Goal: Task Accomplishment & Management: Manage account settings

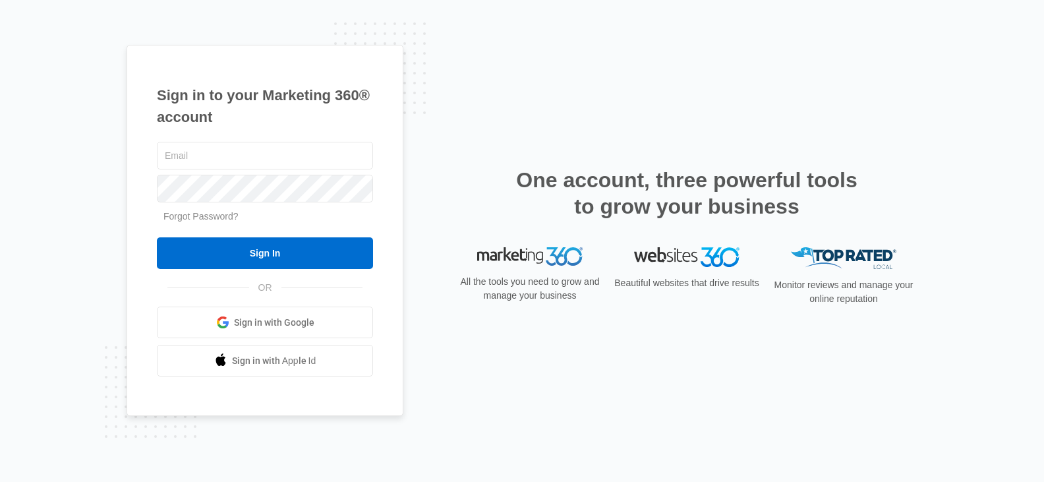
type input "[EMAIL_ADDRESS][DOMAIN_NAME]"
click at [207, 219] on link "Forgot Password?" at bounding box center [200, 216] width 75 height 11
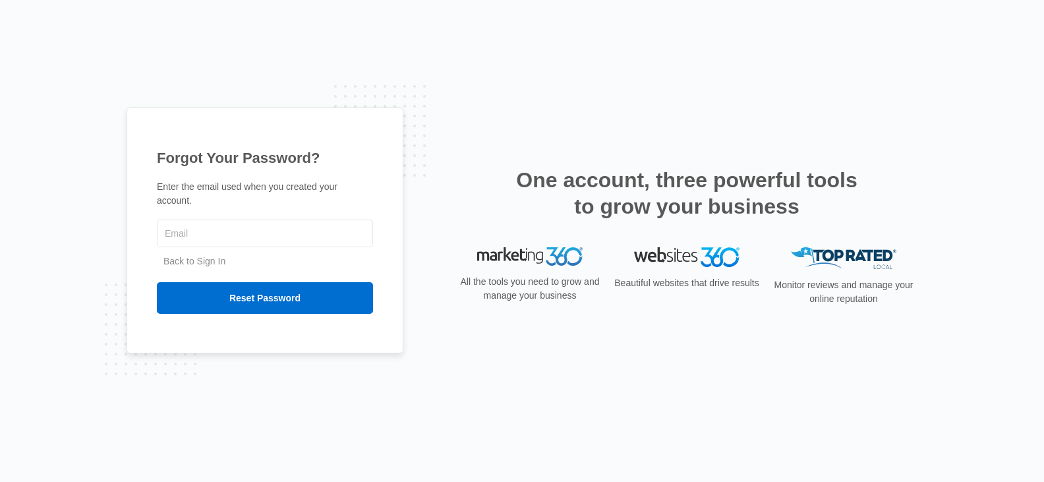
type input "[EMAIL_ADDRESS][DOMAIN_NAME]"
click at [215, 256] on link "Back to Sign In" at bounding box center [194, 261] width 62 height 11
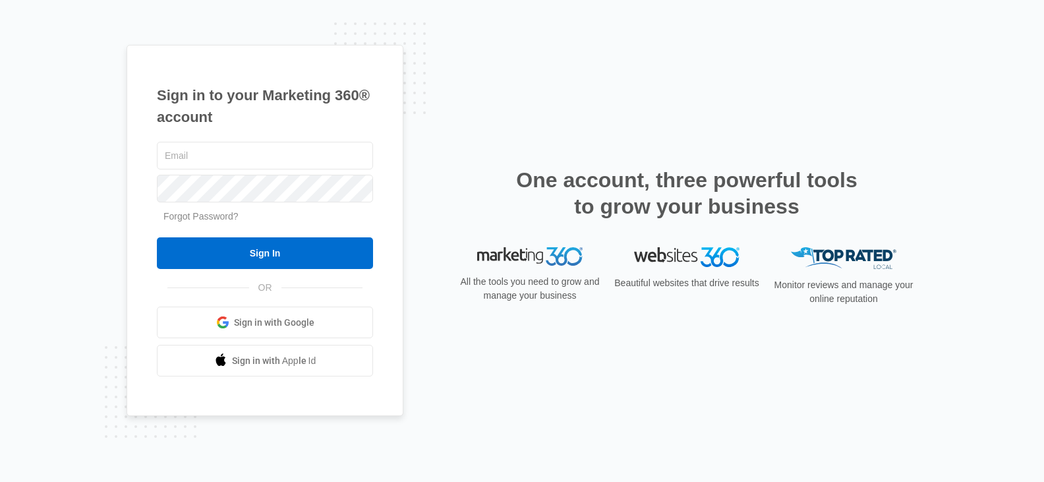
type input "[EMAIL_ADDRESS][DOMAIN_NAME]"
click at [205, 217] on link "Forgot Password?" at bounding box center [200, 216] width 75 height 11
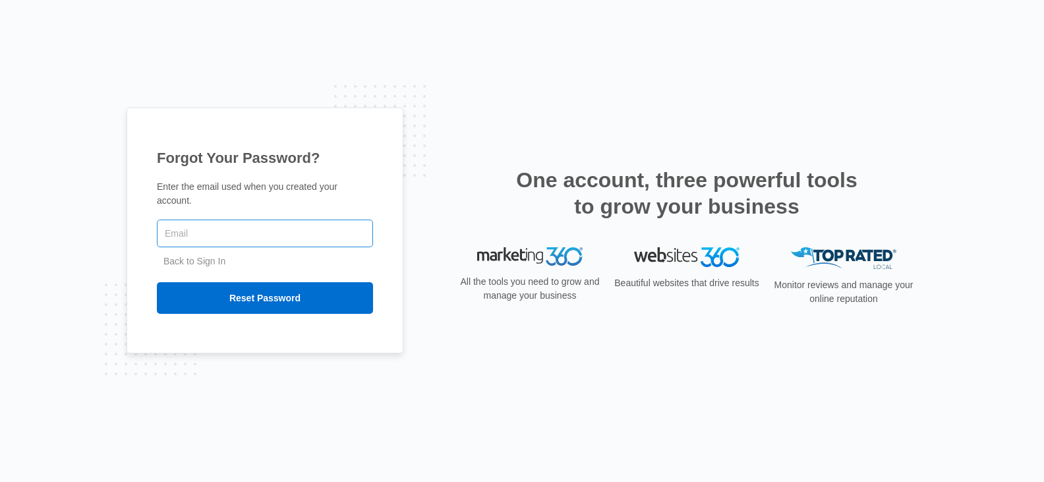
type input "[EMAIL_ADDRESS][DOMAIN_NAME]"
click at [210, 256] on link "Back to Sign In" at bounding box center [194, 261] width 62 height 11
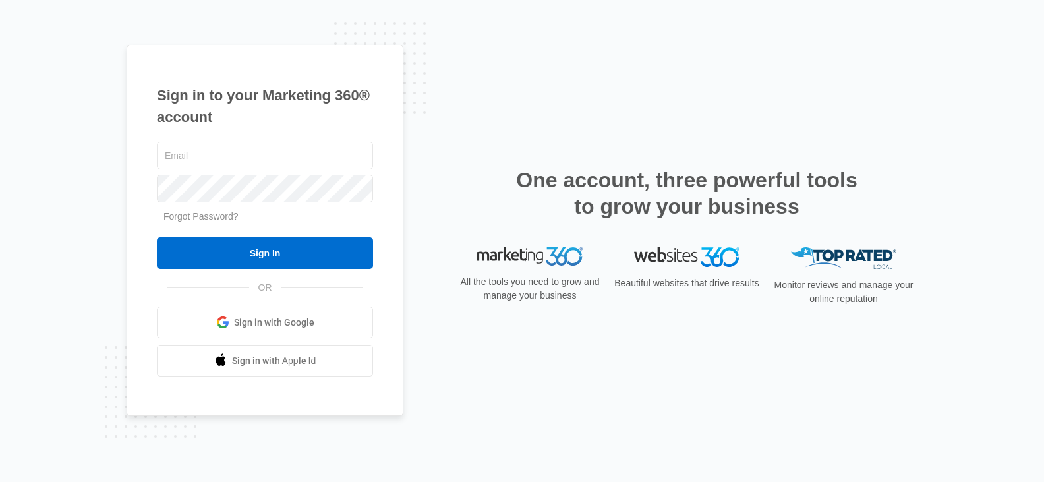
type input "[EMAIL_ADDRESS][DOMAIN_NAME]"
click at [245, 209] on form "paintedrosedesigns@gmail.com Forgot Password? Sign In" at bounding box center [265, 204] width 216 height 130
click at [250, 363] on span "Sign in with Apple Id" at bounding box center [274, 361] width 84 height 14
type input "[EMAIL_ADDRESS][DOMAIN_NAME]"
click at [177, 218] on link "Forgot Password?" at bounding box center [200, 216] width 75 height 11
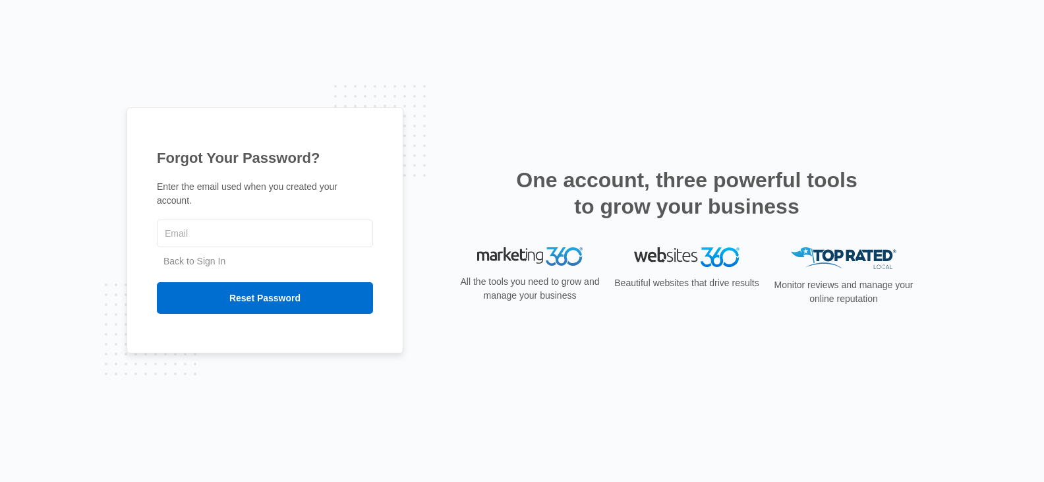
type input "[EMAIL_ADDRESS][DOMAIN_NAME]"
click at [211, 256] on link "Back to Sign In" at bounding box center [194, 261] width 62 height 11
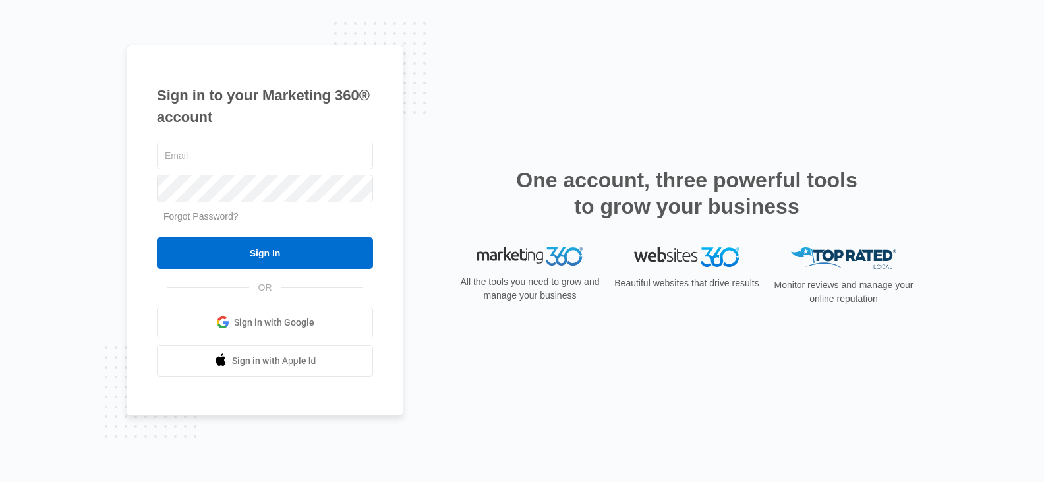
type input "paintedrosedesigns@gmail.com"
click at [228, 326] on span at bounding box center [222, 322] width 13 height 13
type input "[EMAIL_ADDRESS][DOMAIN_NAME]"
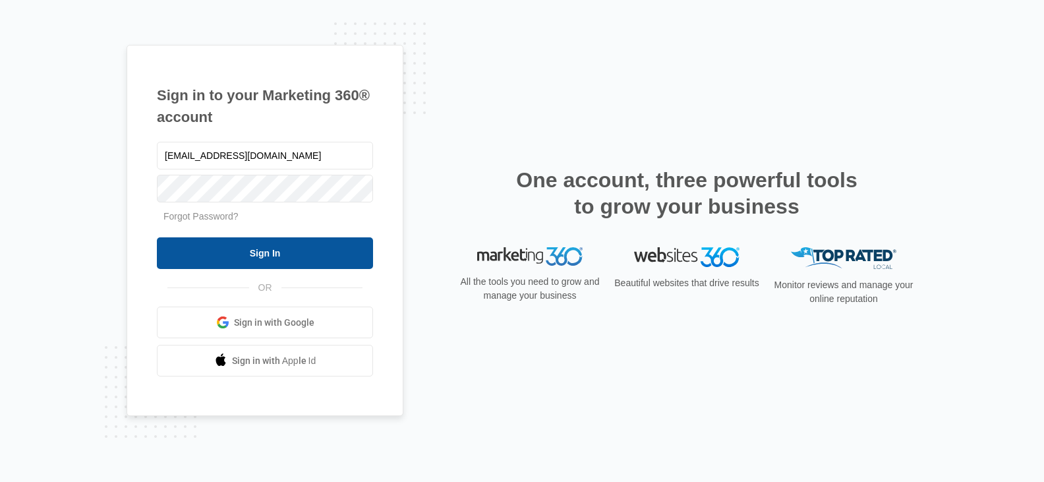
click at [230, 253] on input "Sign In" at bounding box center [265, 253] width 216 height 32
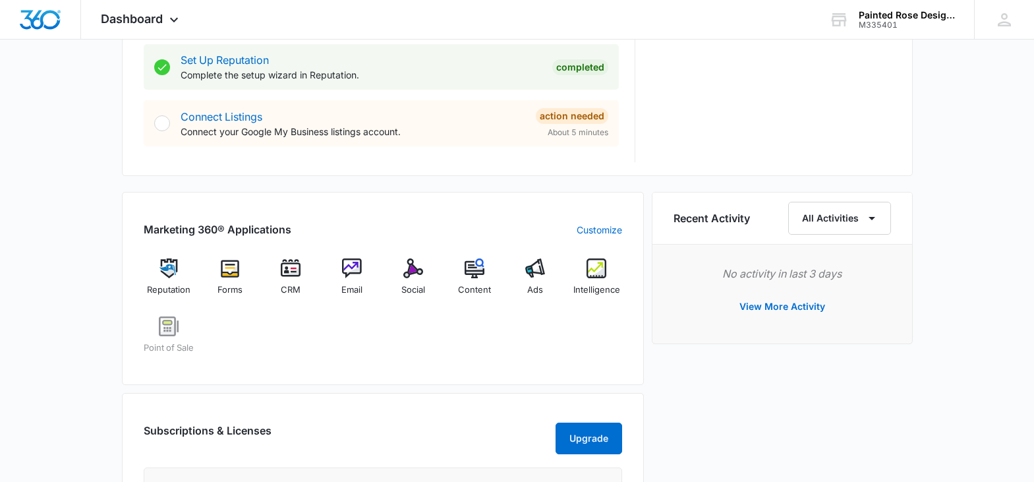
scroll to position [675, 0]
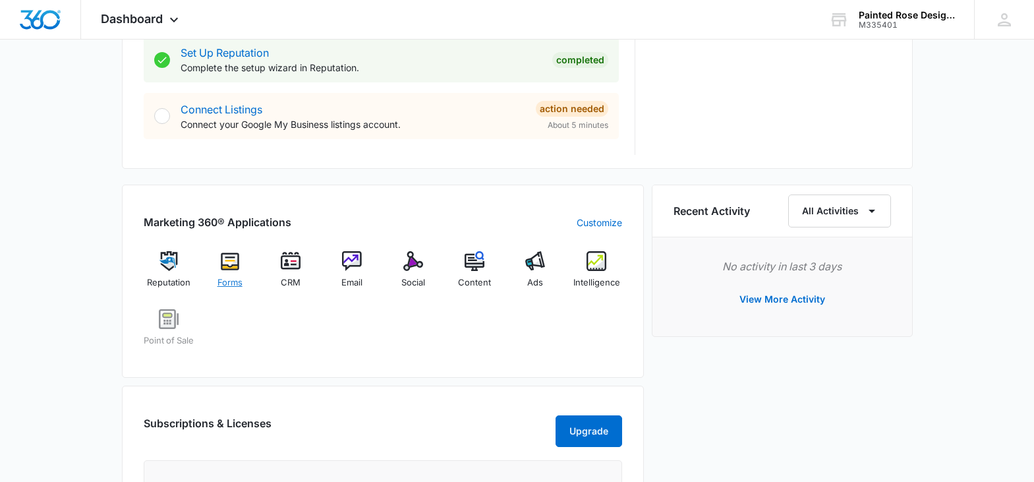
click at [230, 264] on img at bounding box center [230, 261] width 20 height 20
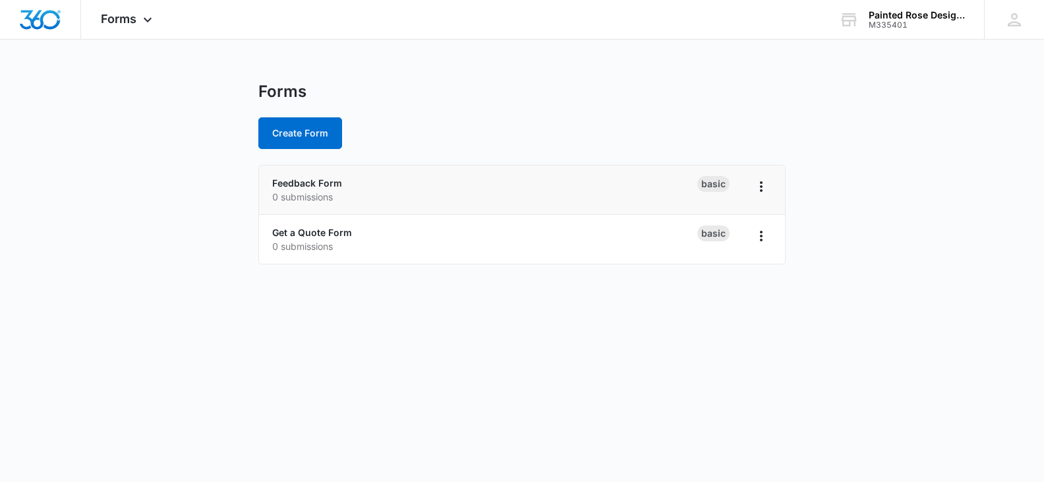
click at [714, 187] on div "Basic" at bounding box center [713, 184] width 32 height 16
click at [762, 187] on icon "Overflow Menu" at bounding box center [761, 187] width 16 height 16
click at [533, 364] on body "Forms Apps Reputation Forms CRM Email Social POS Content Ads Intelligence Files…" at bounding box center [522, 241] width 1044 height 482
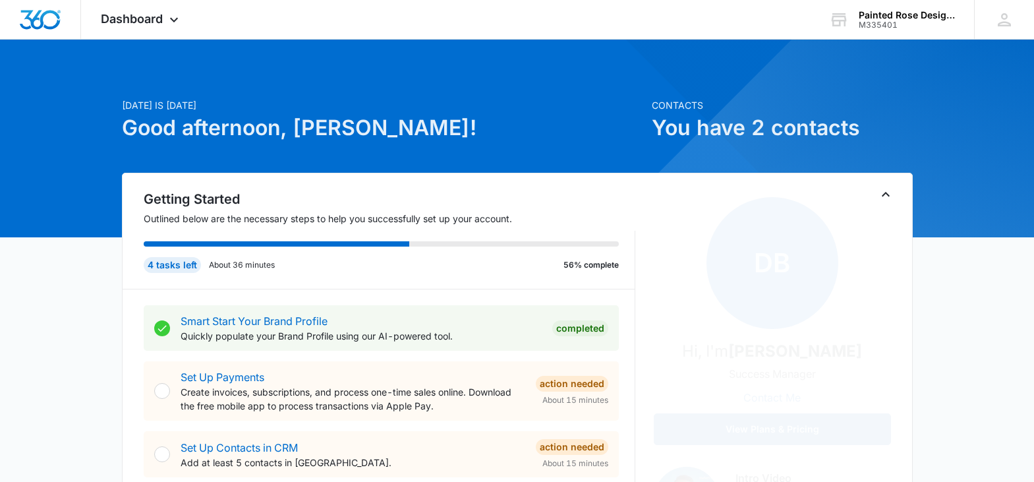
click at [855, 432] on button "View Plans & Pricing" at bounding box center [772, 429] width 237 height 32
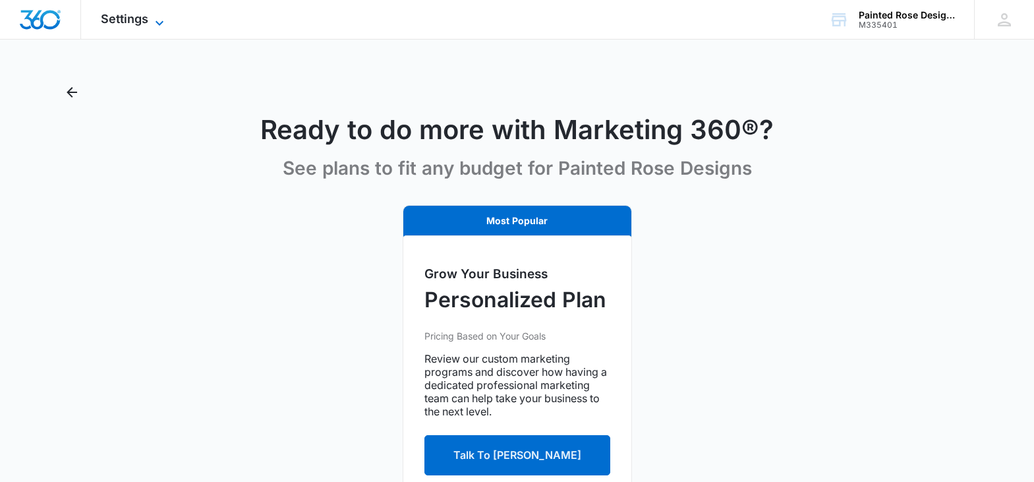
click at [158, 20] on icon at bounding box center [160, 23] width 16 height 16
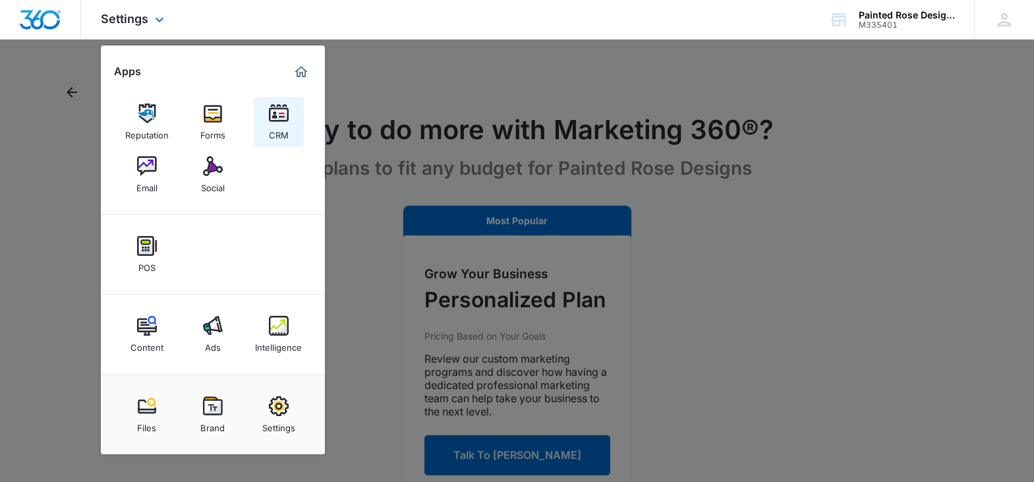
click at [279, 123] on img at bounding box center [279, 113] width 20 height 20
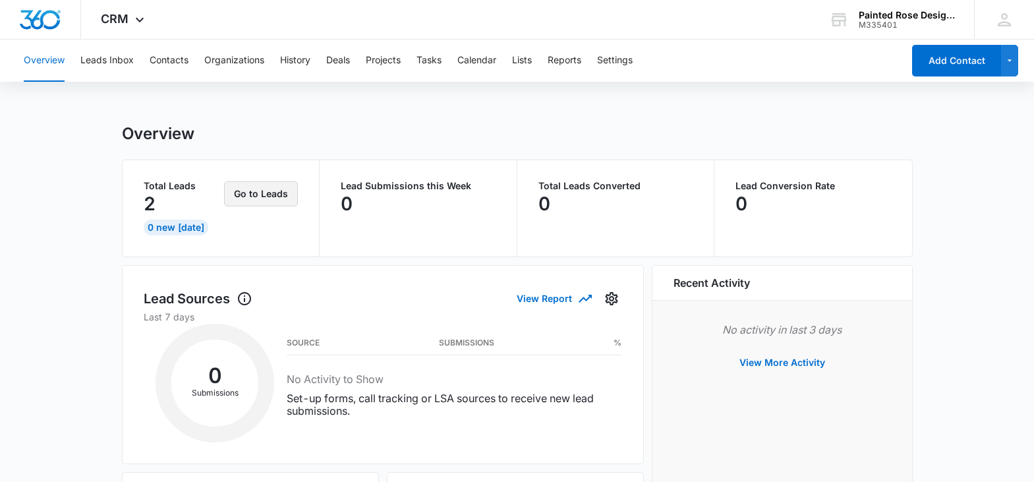
click at [264, 195] on button "Go to Leads" at bounding box center [261, 193] width 74 height 25
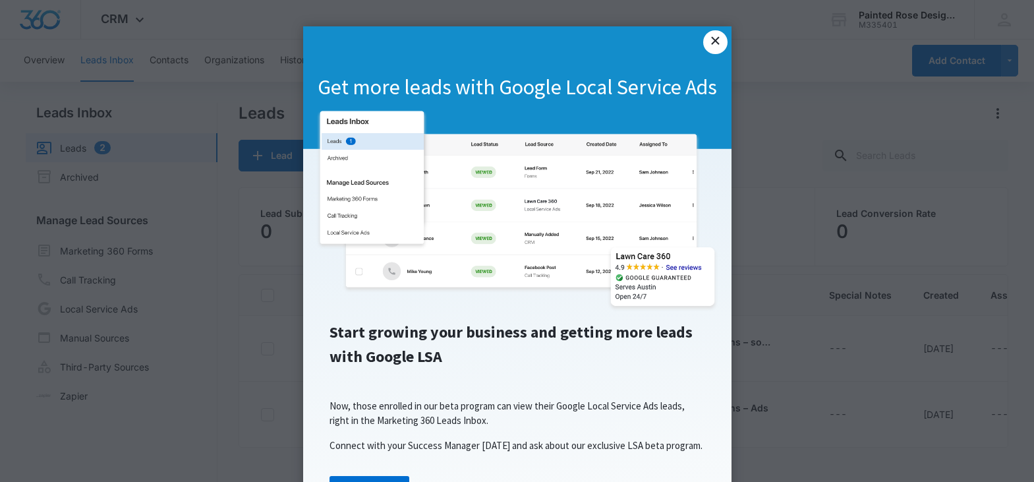
click at [717, 42] on link "×" at bounding box center [715, 42] width 24 height 24
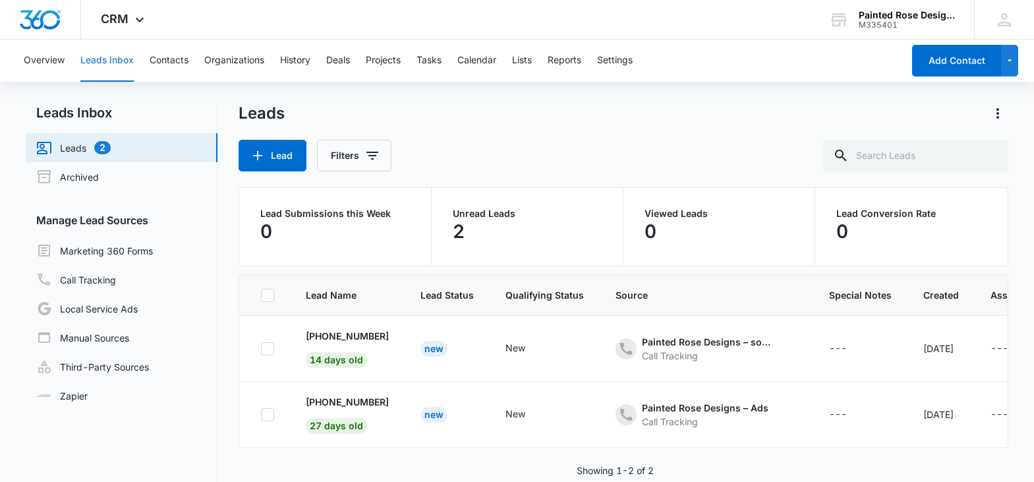
click at [490, 228] on div "2" at bounding box center [527, 231] width 149 height 26
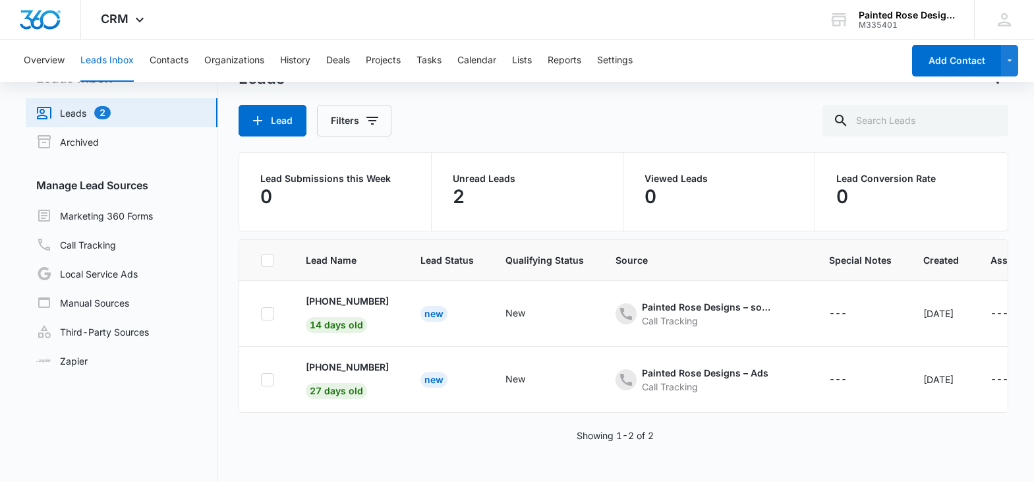
scroll to position [86, 0]
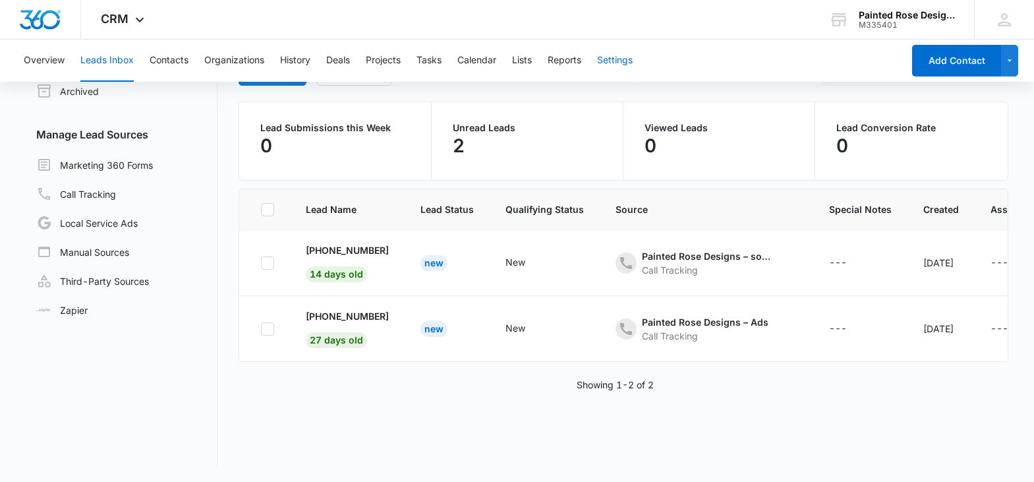
click at [615, 64] on button "Settings" at bounding box center [615, 61] width 36 height 42
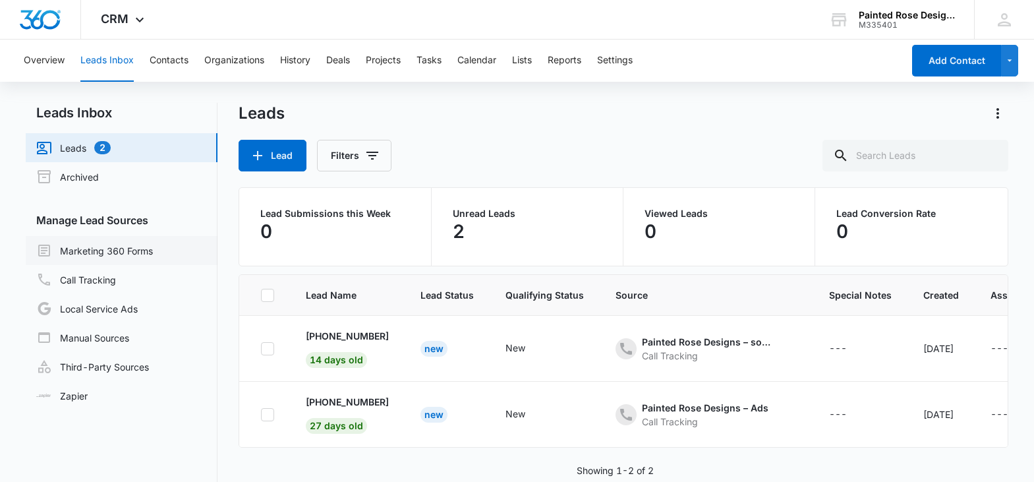
click at [140, 250] on link "Marketing 360 Forms" at bounding box center [94, 250] width 117 height 16
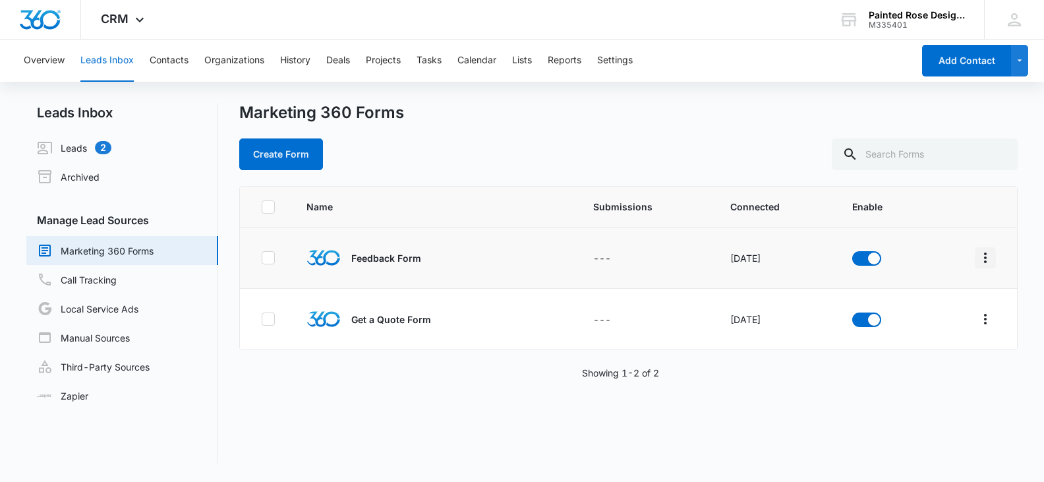
click at [977, 258] on icon "Overflow Menu" at bounding box center [985, 258] width 16 height 16
click at [754, 414] on div "Name Submissions Connected Enable Feedback Form --- Oct 12, 2022 Get a Quote Fo…" at bounding box center [628, 324] width 779 height 277
click at [372, 260] on p "Feedback Form" at bounding box center [386, 258] width 70 height 14
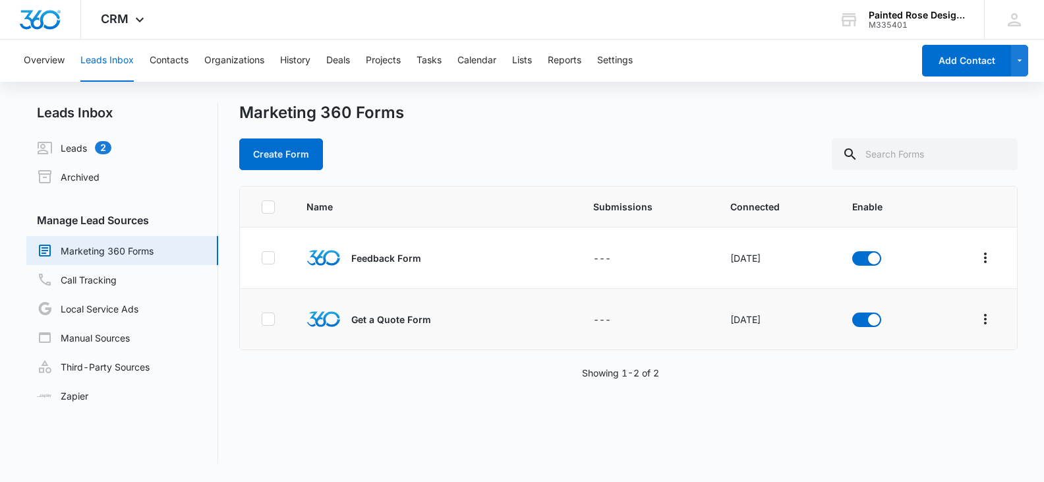
click at [383, 324] on p "Get a Quote Form" at bounding box center [391, 319] width 80 height 14
click at [87, 287] on link "Call Tracking" at bounding box center [77, 279] width 80 height 16
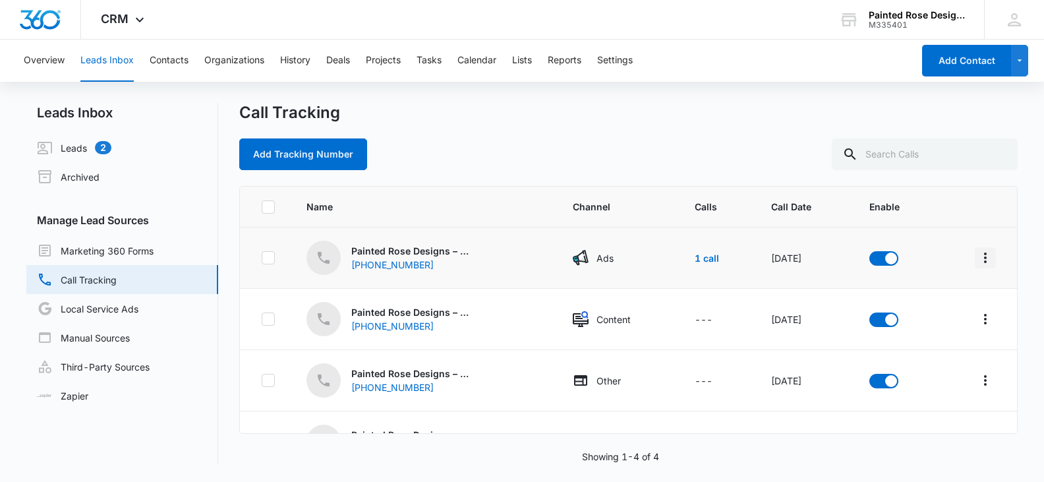
click at [977, 257] on icon "Overflow Menu" at bounding box center [985, 258] width 16 height 16
click at [770, 121] on div "Call Tracking" at bounding box center [628, 113] width 779 height 20
click at [111, 314] on link "Local Service Ads" at bounding box center [87, 308] width 101 height 16
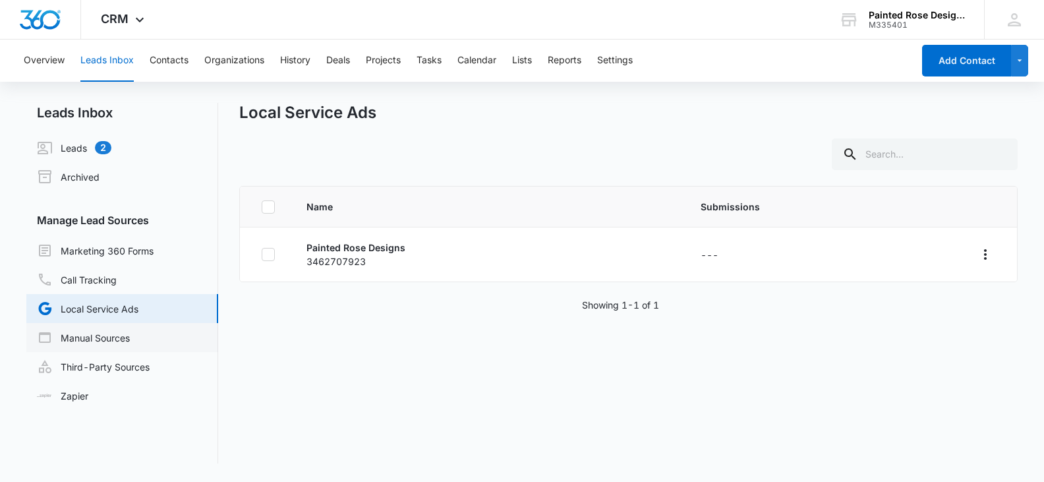
click at [111, 334] on link "Manual Sources" at bounding box center [83, 337] width 93 height 16
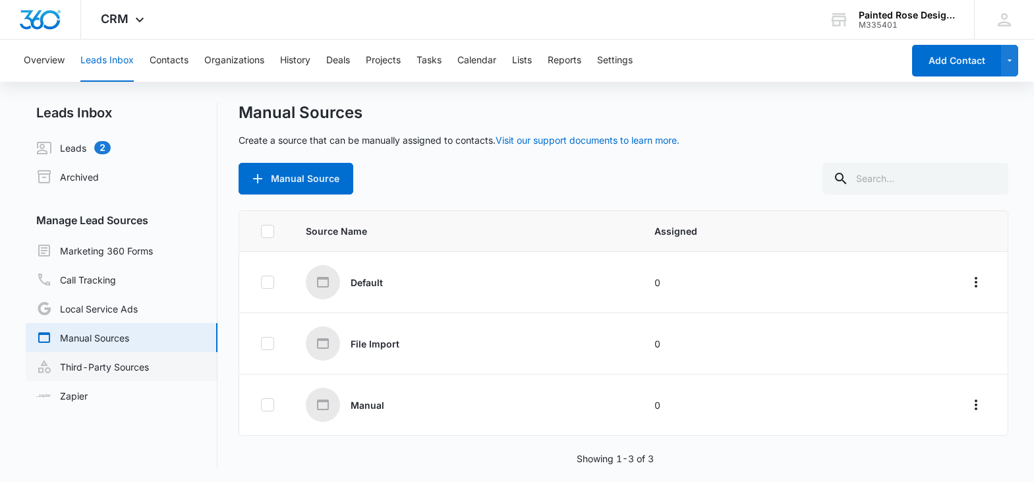
click at [109, 367] on link "Third-Party Sources" at bounding box center [92, 366] width 113 height 16
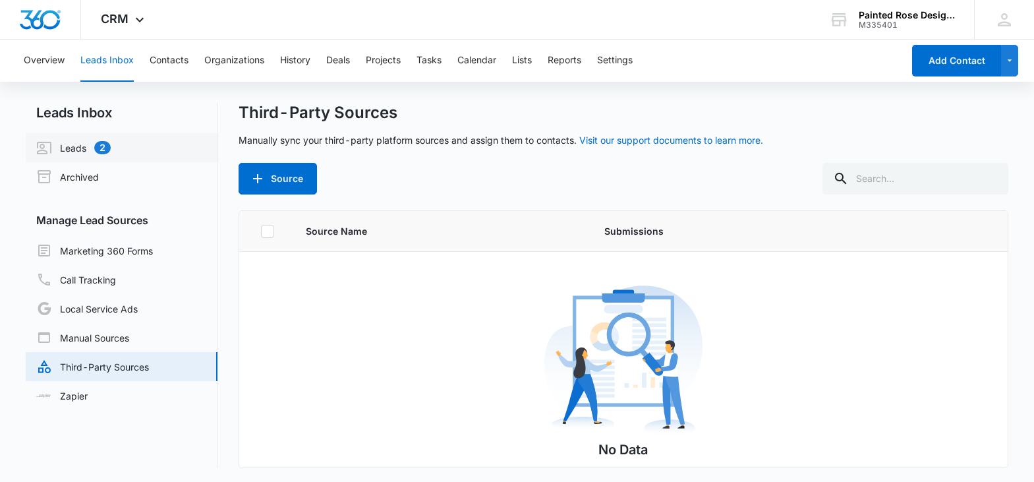
click at [89, 154] on link "Leads 2" at bounding box center [73, 148] width 74 height 16
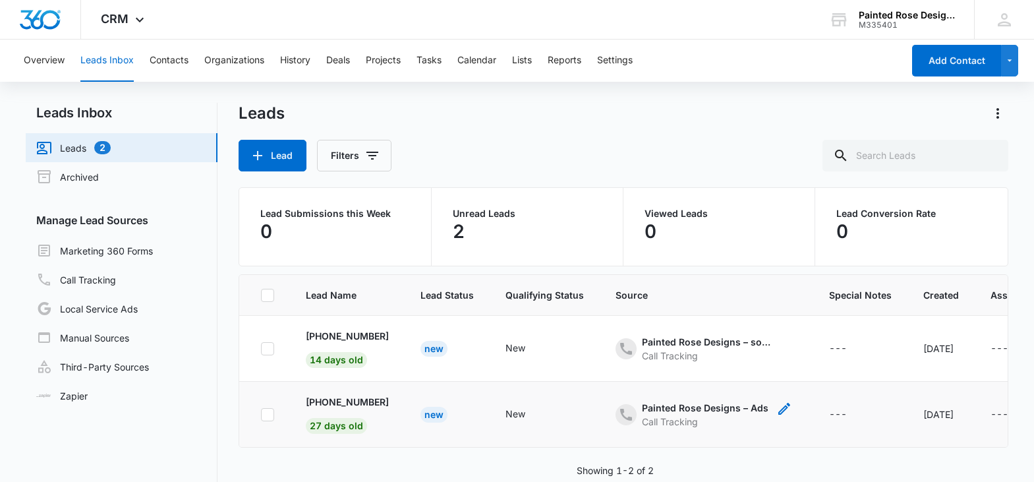
click at [671, 406] on div "Painted Rose Designs – Ads" at bounding box center [705, 408] width 127 height 14
click at [797, 289] on span "Source" at bounding box center [706, 295] width 182 height 14
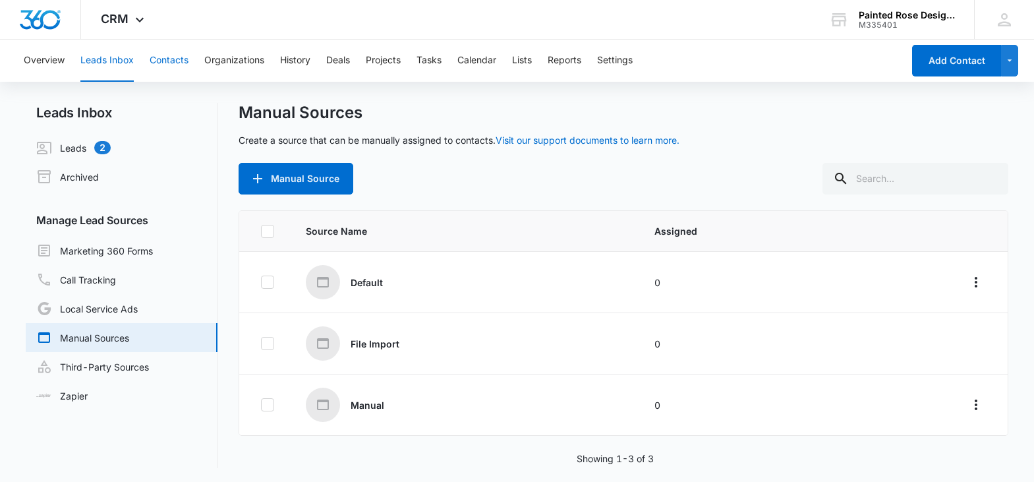
click at [171, 61] on button "Contacts" at bounding box center [169, 61] width 39 height 42
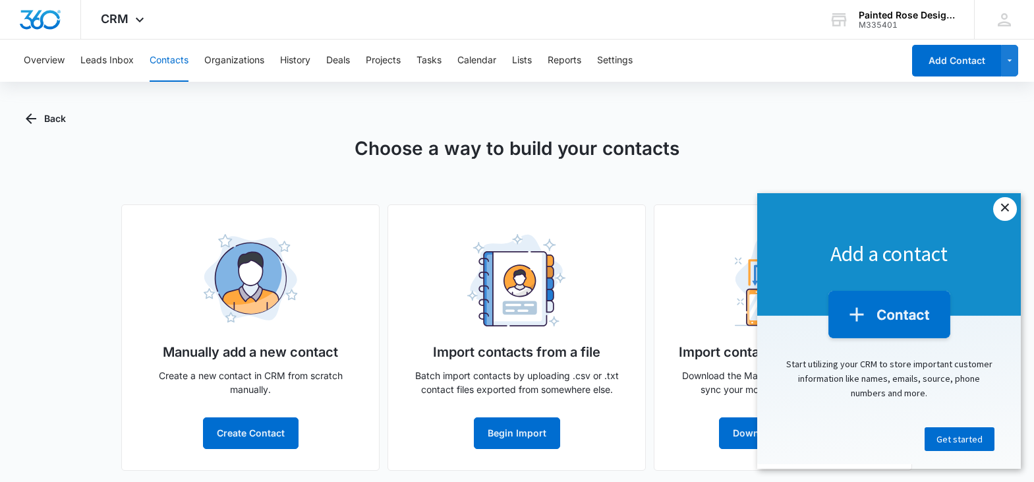
click at [1005, 210] on link "×" at bounding box center [1005, 209] width 24 height 24
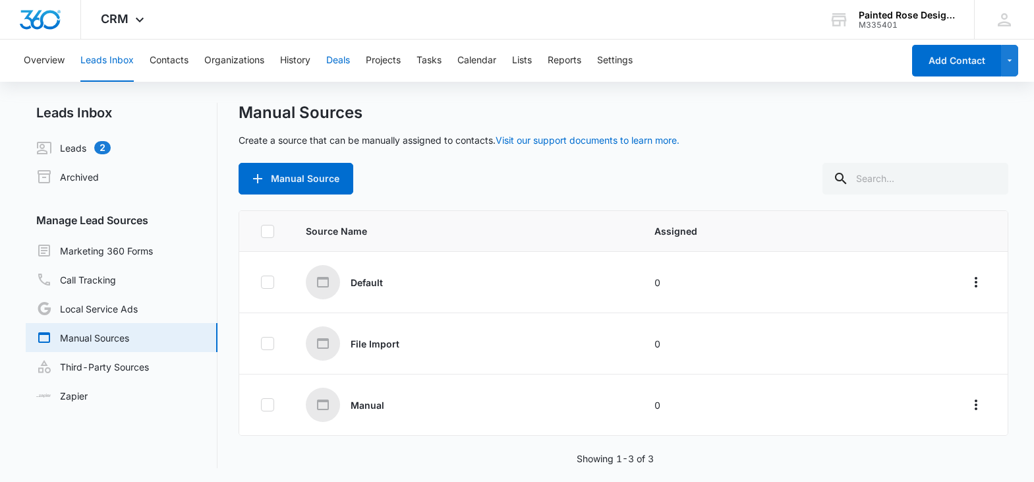
click at [340, 67] on button "Deals" at bounding box center [338, 61] width 24 height 42
click at [390, 63] on button "Projects" at bounding box center [383, 61] width 35 height 42
click at [483, 58] on button "Calendar" at bounding box center [476, 61] width 39 height 42
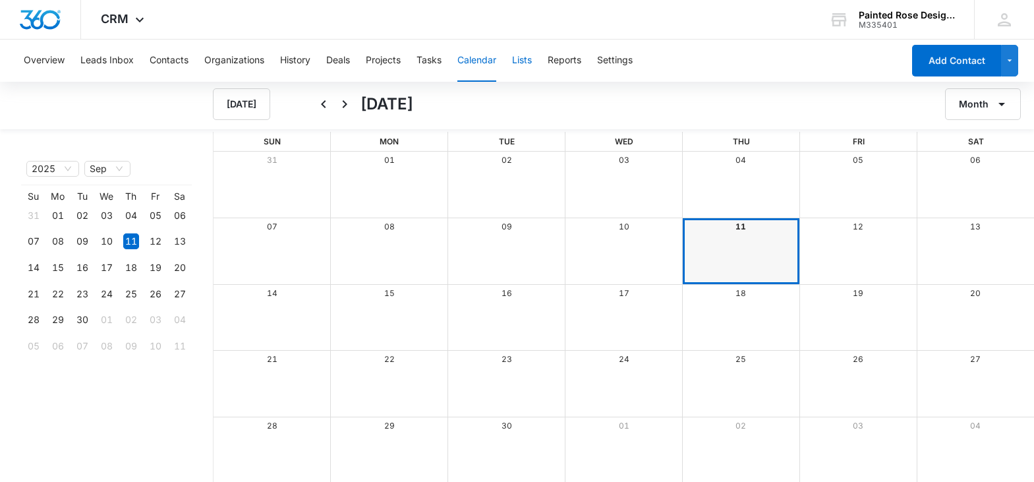
click at [526, 58] on button "Lists" at bounding box center [522, 61] width 20 height 42
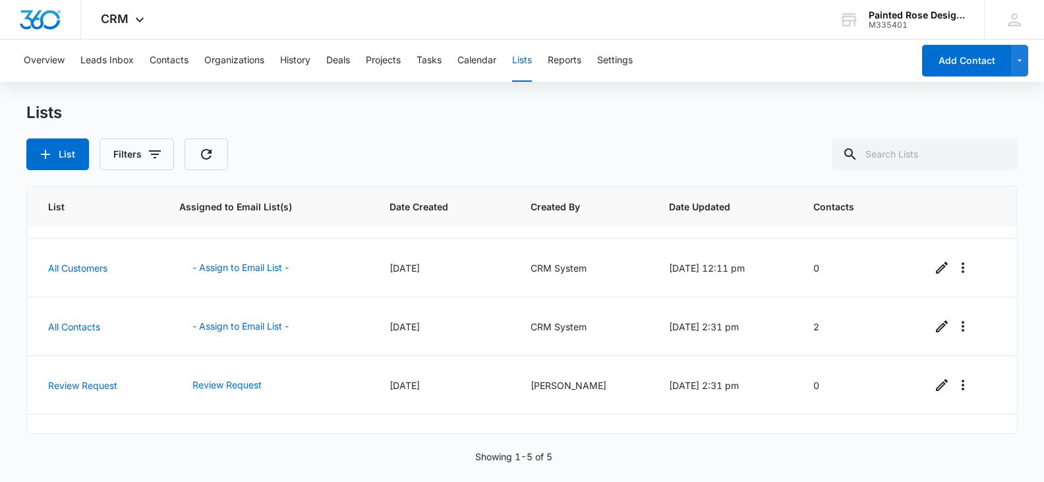
scroll to position [87, 0]
